Goal: Task Accomplishment & Management: Complete application form

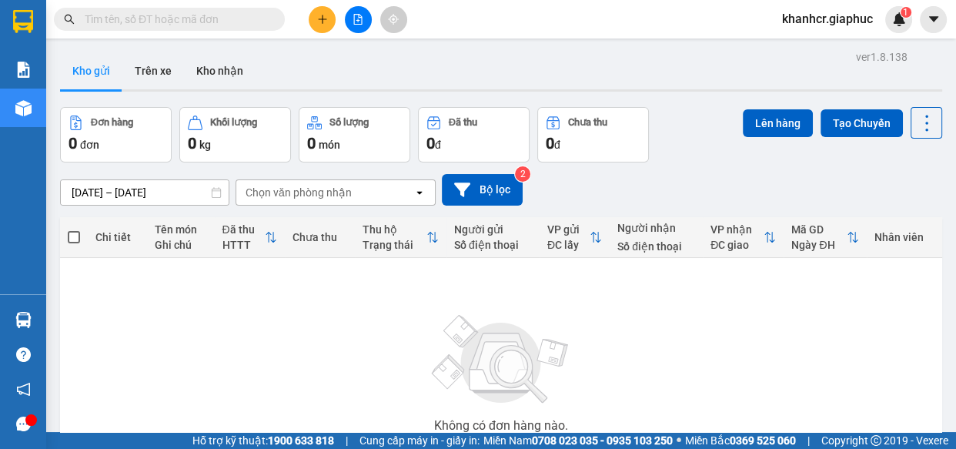
click at [323, 22] on icon "plus" at bounding box center [322, 19] width 1 height 8
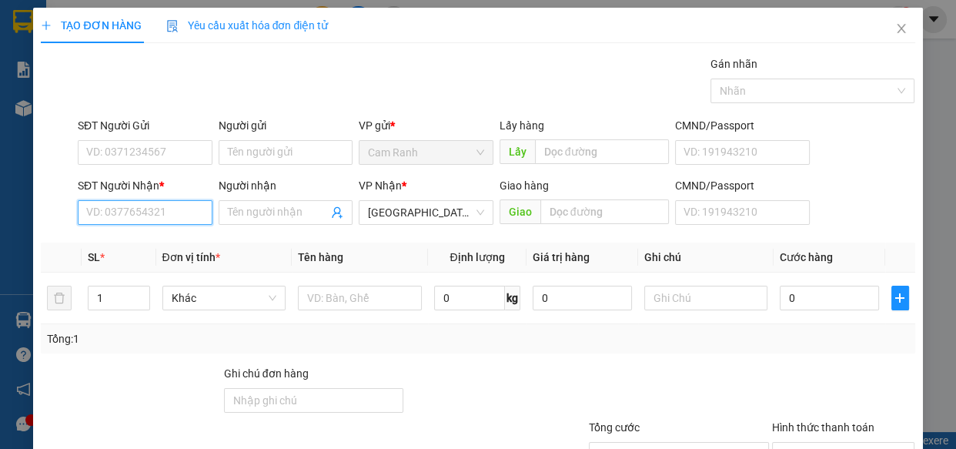
paste input "0366553024"
type input "0366553024"
drag, startPoint x: 241, startPoint y: 215, endPoint x: 308, endPoint y: 232, distance: 69.1
click at [242, 215] on input "Người nhận" at bounding box center [278, 212] width 101 height 17
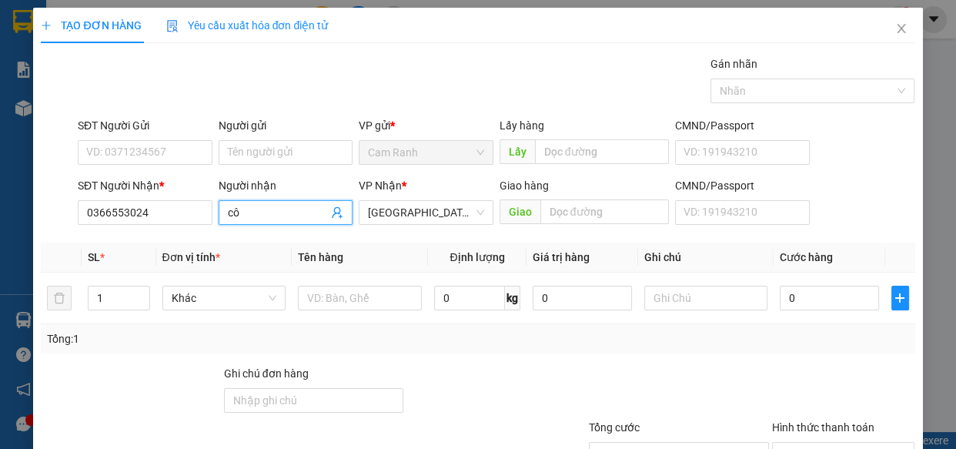
type input "c"
type input "CÔ THANH KH THẼO XE 3 KHÁCH"
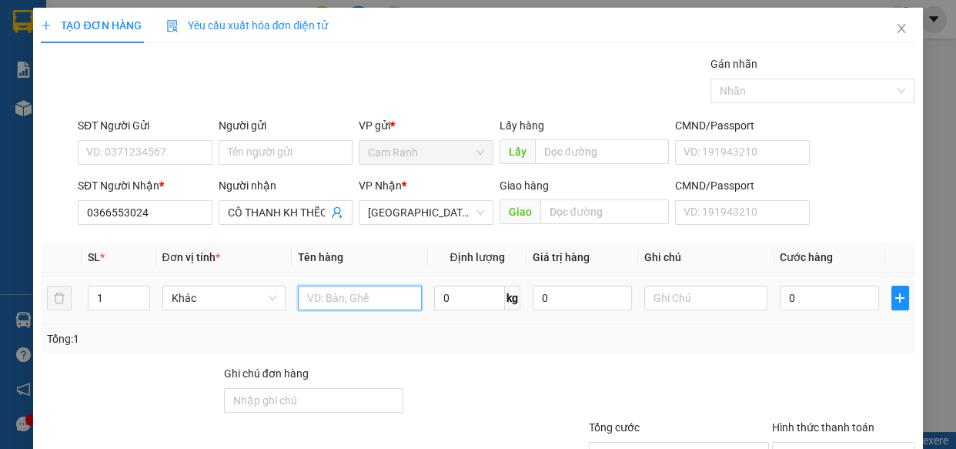
click at [357, 301] on input "text" at bounding box center [360, 298] width 124 height 25
type input "1 XE SIRUT CŨ"
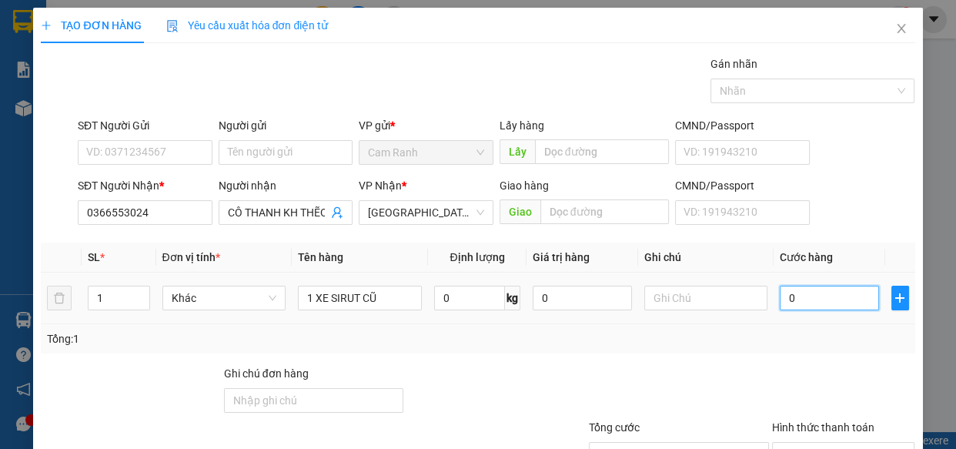
click at [796, 306] on input "0" at bounding box center [829, 298] width 99 height 25
type input "4"
type input "45"
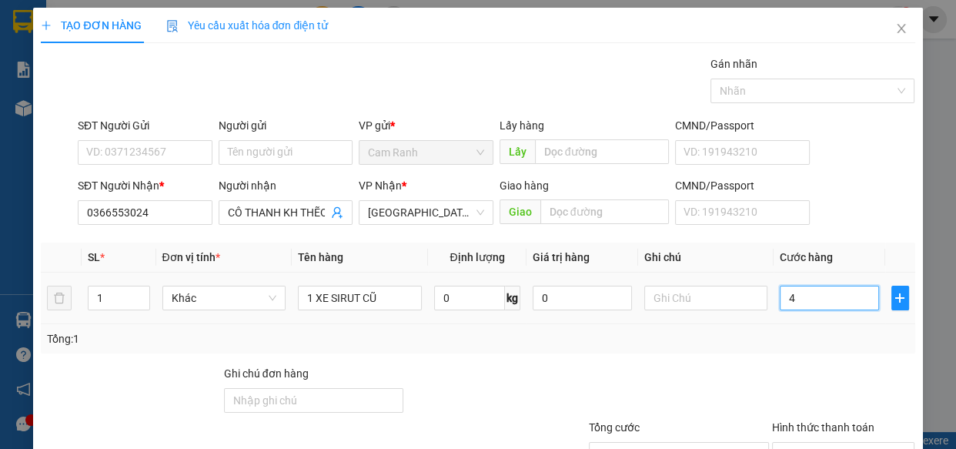
type input "45"
type input "450"
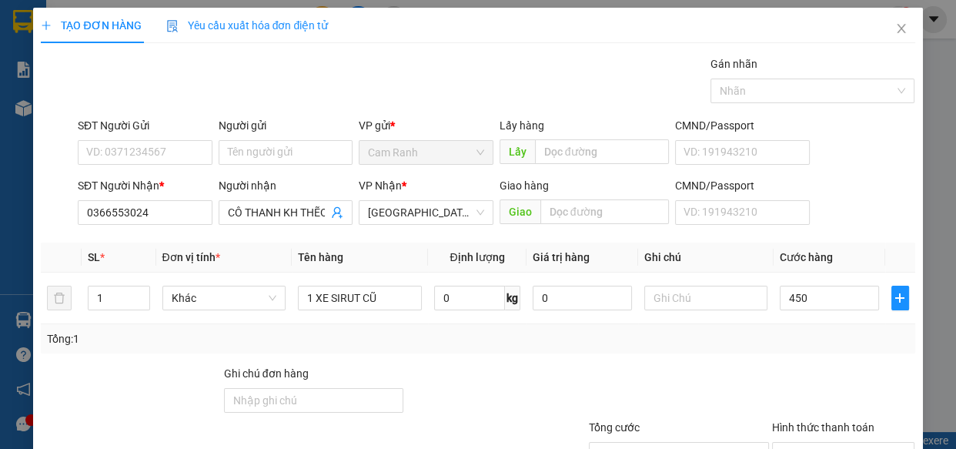
type input "450.000"
click at [778, 361] on div "Transit Pickup Surcharge Ids Transit Deliver Surcharge Ids Transit Deliver Surc…" at bounding box center [478, 297] width 874 height 484
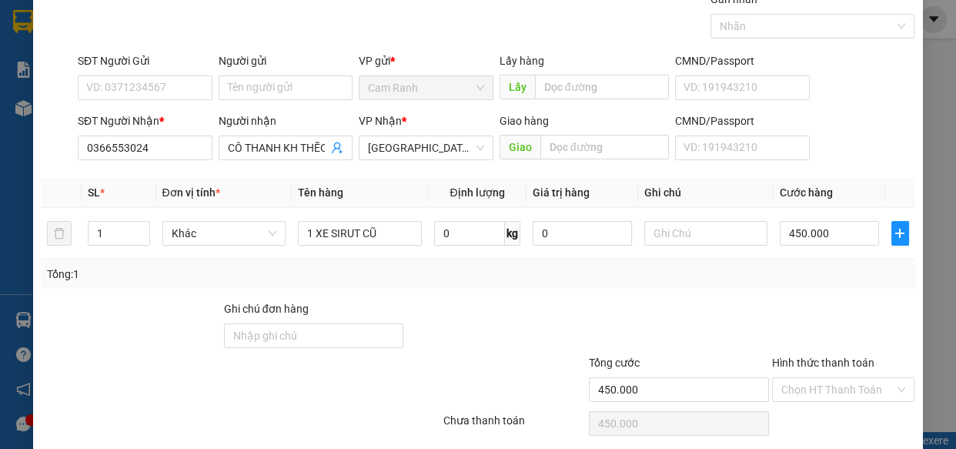
scroll to position [120, 0]
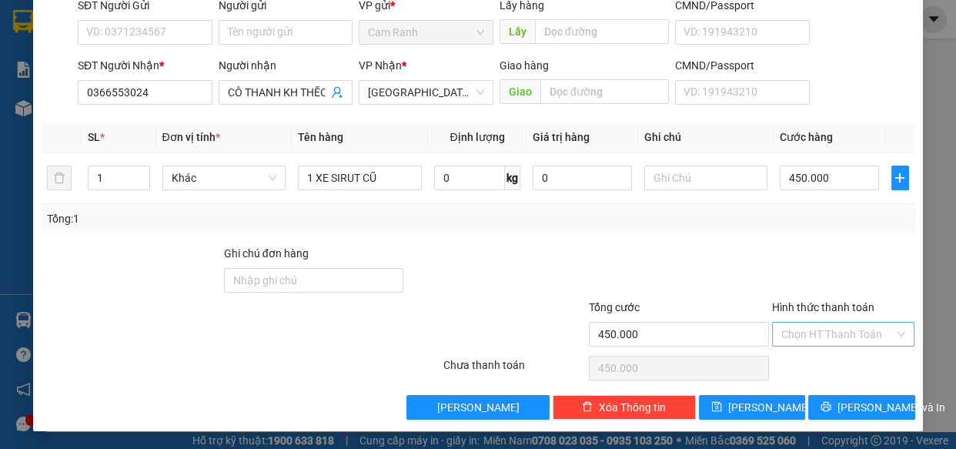
click at [806, 339] on input "Hình thức thanh toán" at bounding box center [839, 334] width 114 height 23
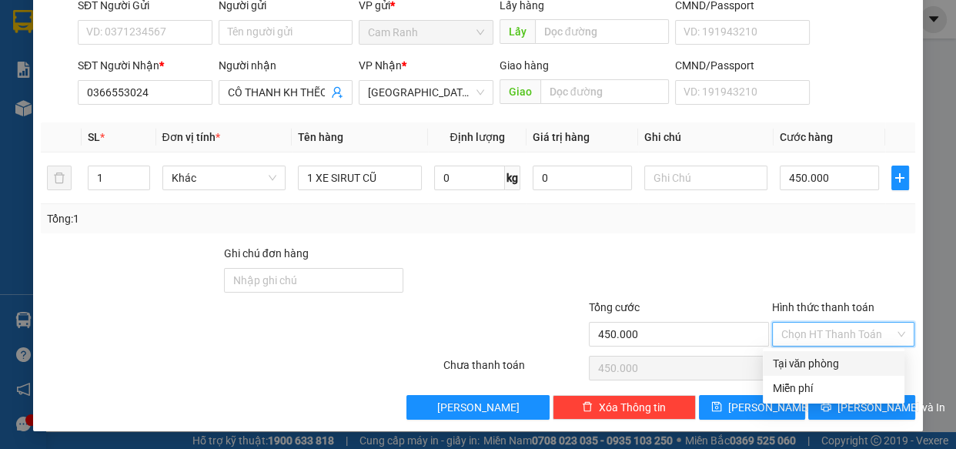
click at [808, 351] on div "Tại văn phòng" at bounding box center [834, 363] width 142 height 25
type input "0"
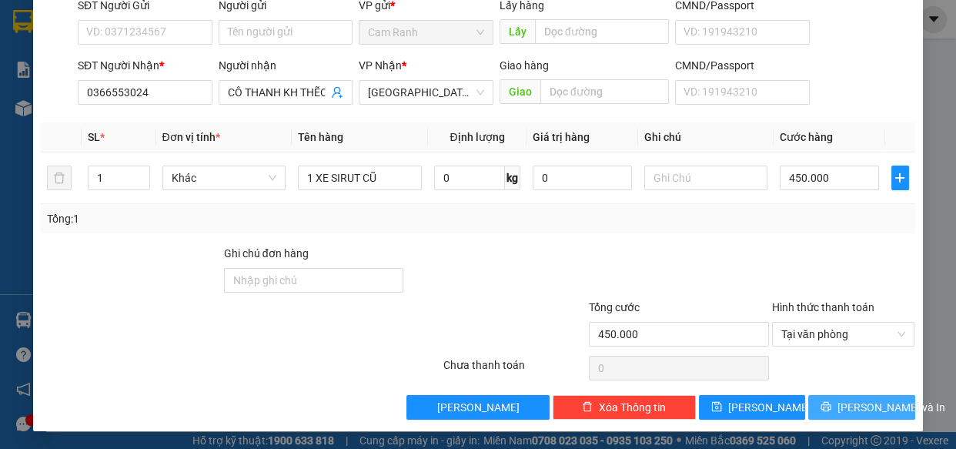
click at [841, 410] on span "[PERSON_NAME] và In" at bounding box center [892, 407] width 108 height 17
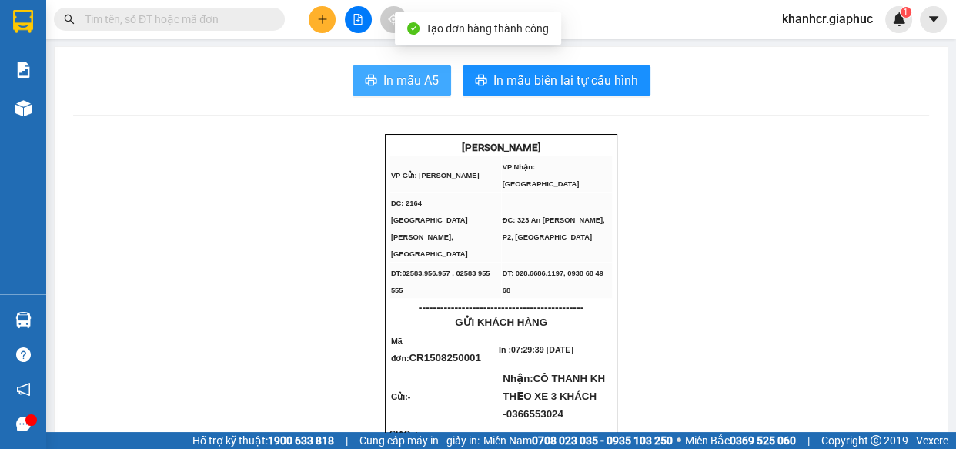
click at [430, 85] on span "In mẫu A5" at bounding box center [410, 80] width 55 height 19
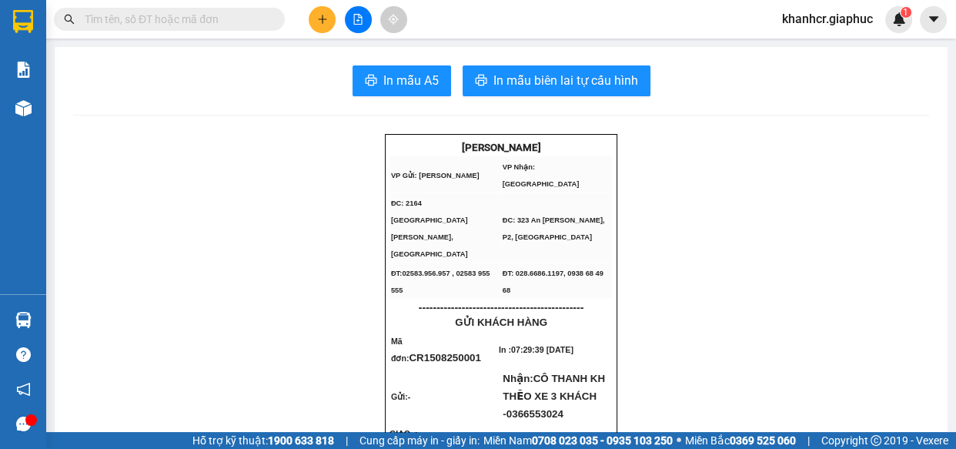
click at [200, 22] on input "text" at bounding box center [176, 19] width 182 height 17
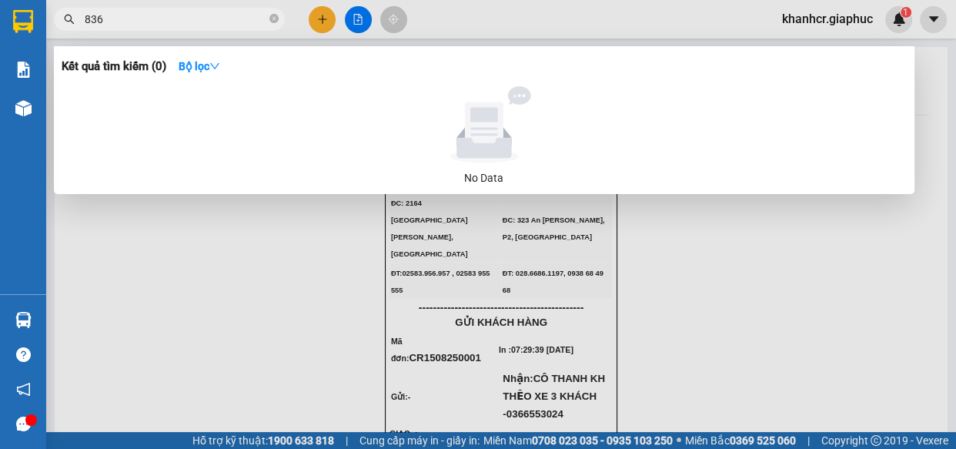
type input "8369"
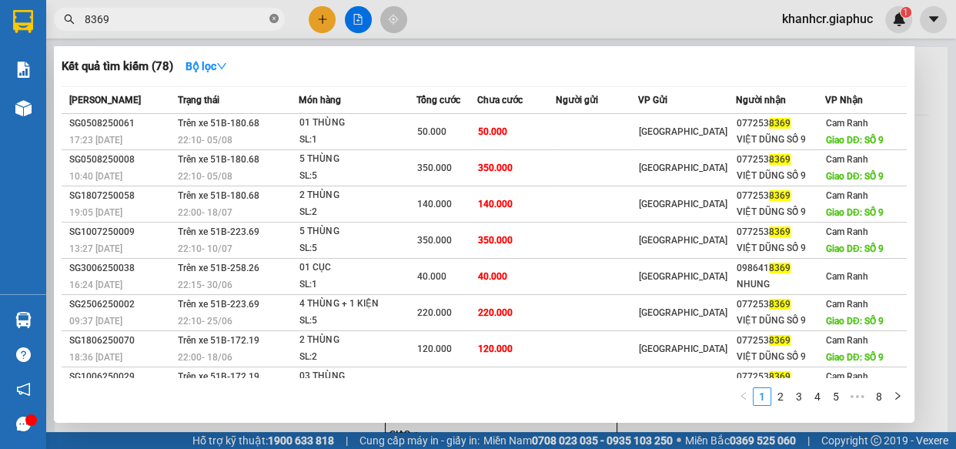
click at [277, 18] on icon "close-circle" at bounding box center [273, 18] width 9 height 9
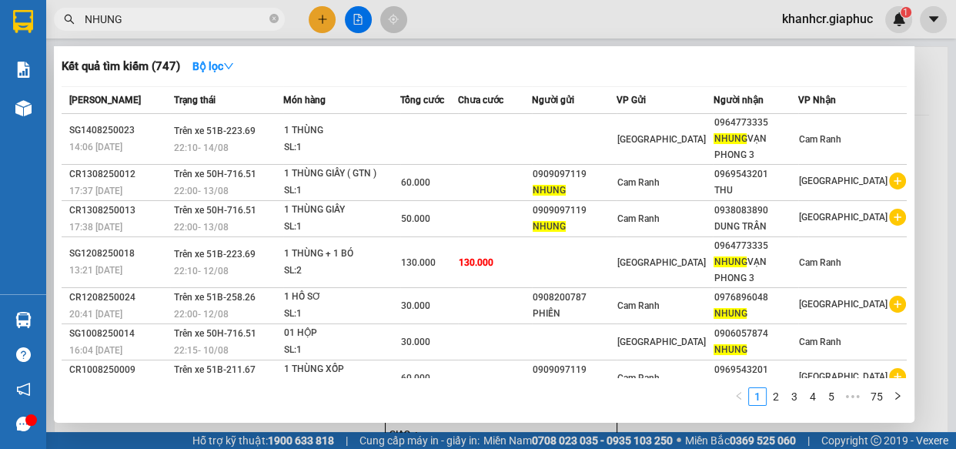
type input "NHUNG"
click at [270, 22] on icon "close-circle" at bounding box center [273, 18] width 9 height 9
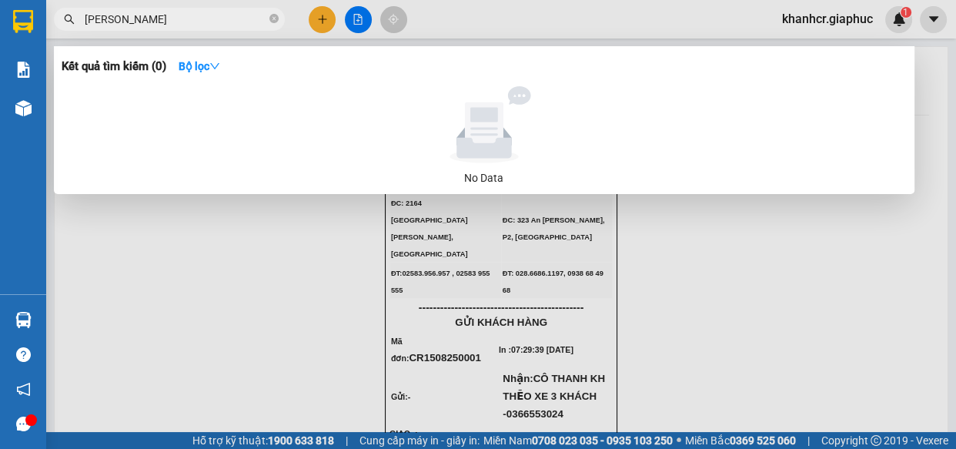
type input "[PERSON_NAME]"
